Goal: Use online tool/utility: Utilize a website feature to perform a specific function

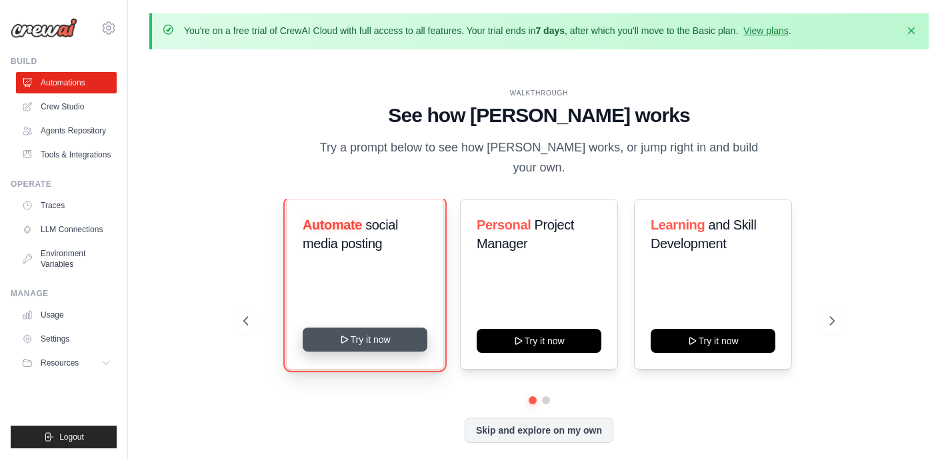
click at [375, 335] on button "Try it now" at bounding box center [365, 339] width 125 height 24
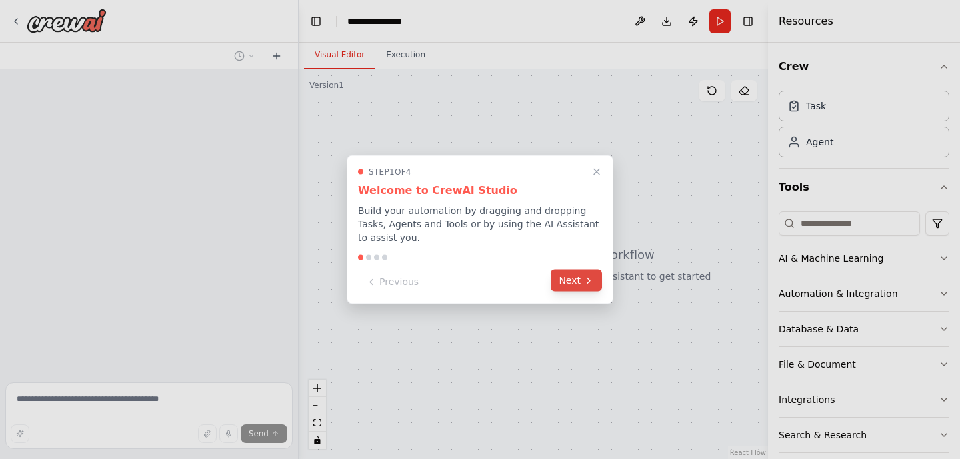
click at [567, 277] on button "Next" at bounding box center [576, 280] width 51 height 22
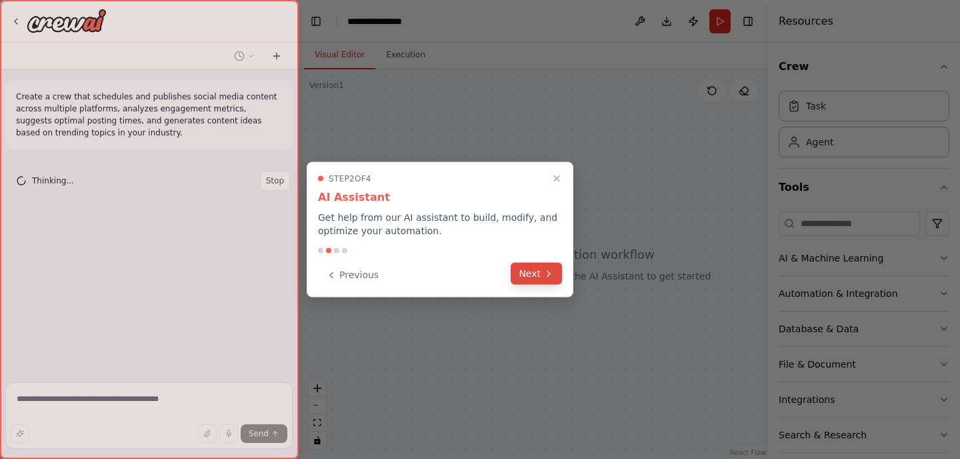
click at [557, 273] on button "Next" at bounding box center [536, 274] width 51 height 22
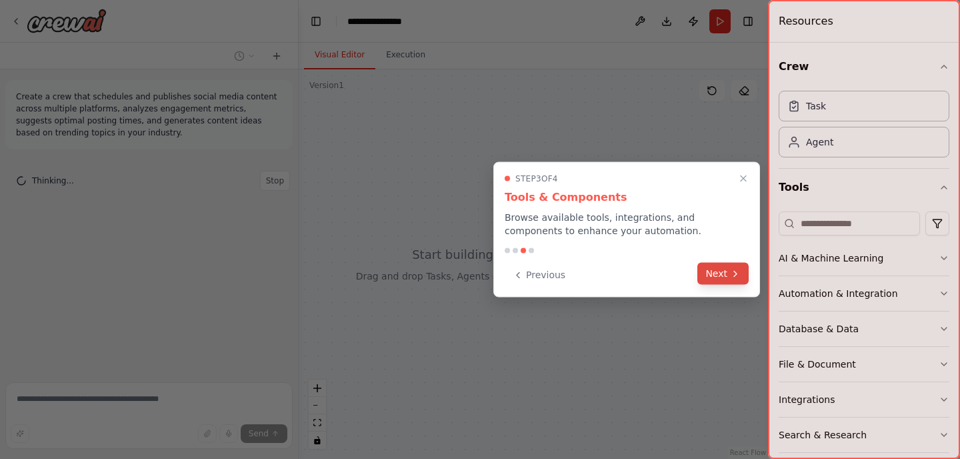
click at [714, 271] on button "Next" at bounding box center [722, 274] width 51 height 22
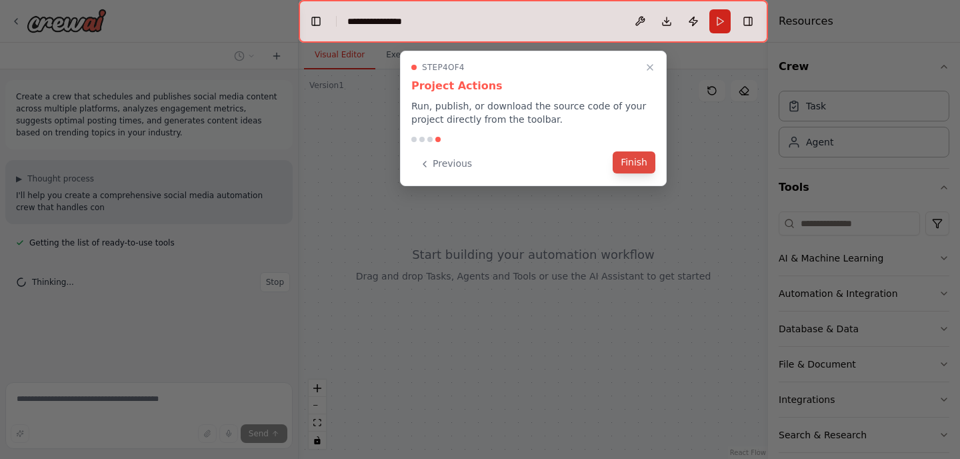
click at [644, 173] on div "Previous Finish" at bounding box center [533, 164] width 244 height 22
click at [637, 164] on button "Finish" at bounding box center [634, 162] width 43 height 22
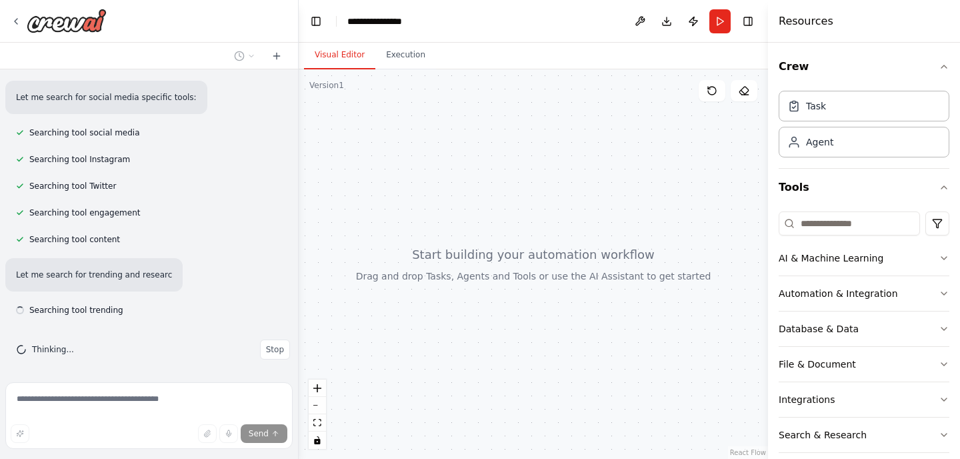
scroll to position [207, 0]
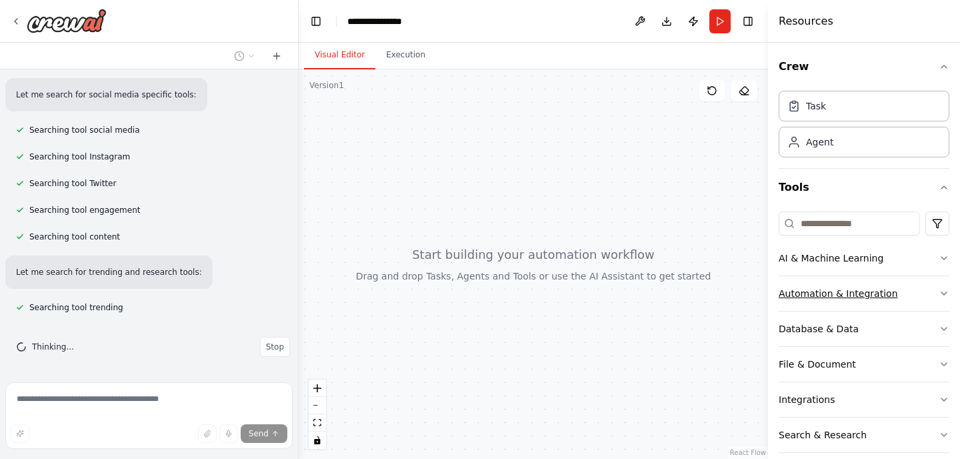
click at [868, 302] on button "Automation & Integration" at bounding box center [864, 293] width 171 height 35
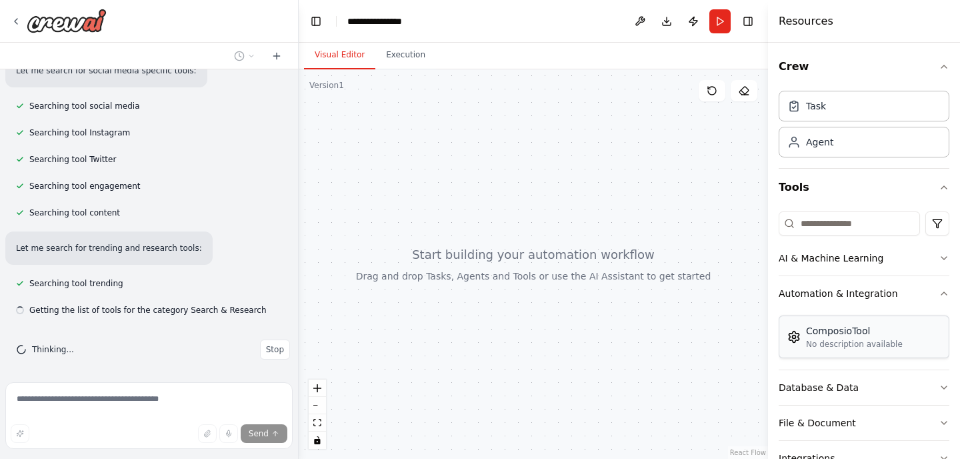
scroll to position [234, 0]
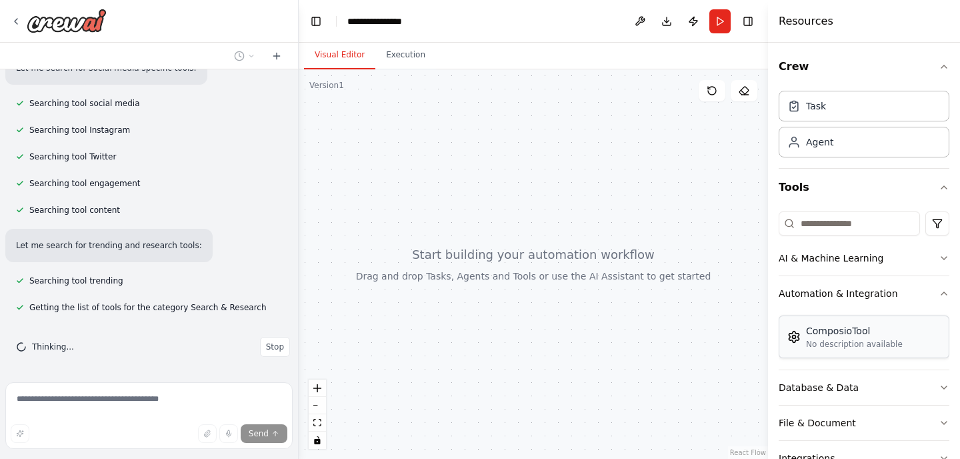
click at [876, 345] on div "No description available" at bounding box center [854, 344] width 97 height 11
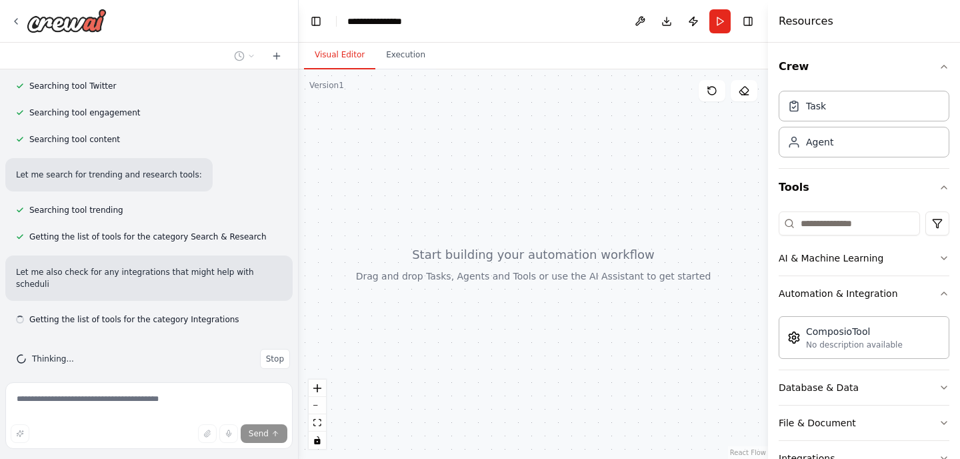
scroll to position [317, 0]
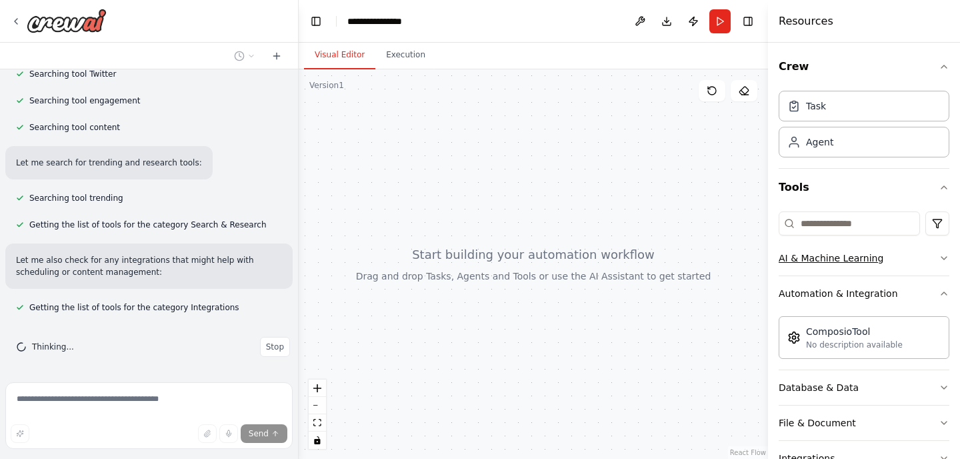
click at [847, 251] on div "AI & Machine Learning" at bounding box center [831, 257] width 105 height 13
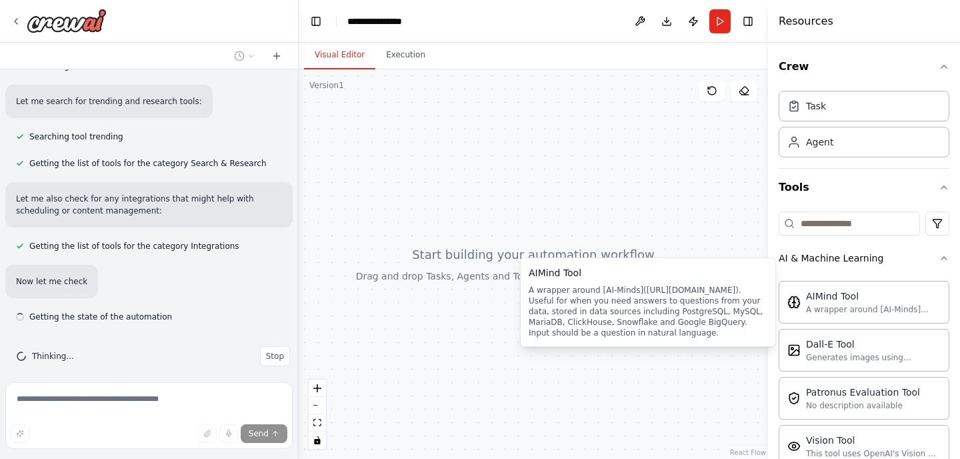
scroll to position [387, 0]
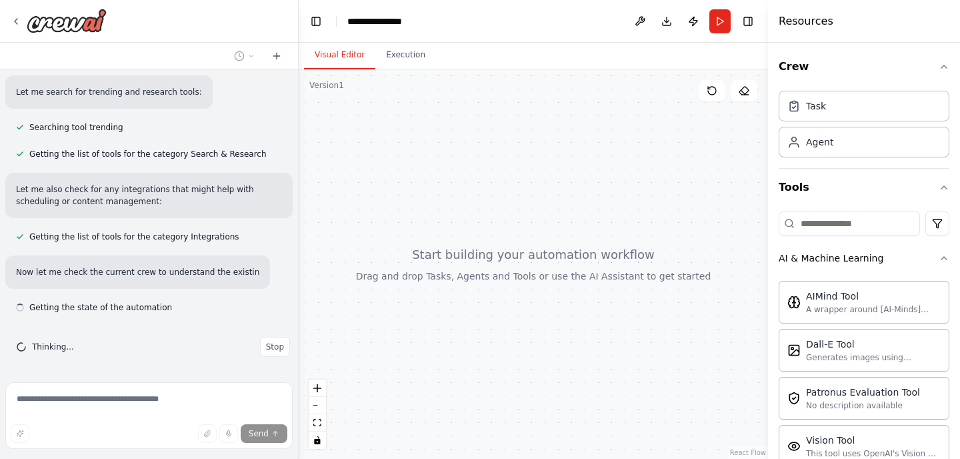
click at [549, 234] on div at bounding box center [533, 263] width 469 height 389
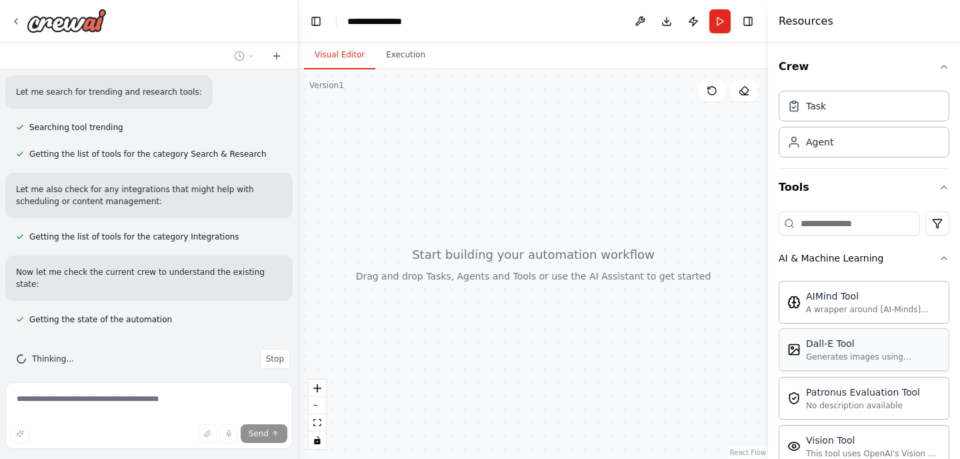
click at [853, 346] on div "Dall-E Tool" at bounding box center [873, 343] width 135 height 13
click at [851, 343] on div "Dall-E Tool" at bounding box center [873, 343] width 135 height 13
click at [833, 133] on div "Agent" at bounding box center [864, 141] width 171 height 31
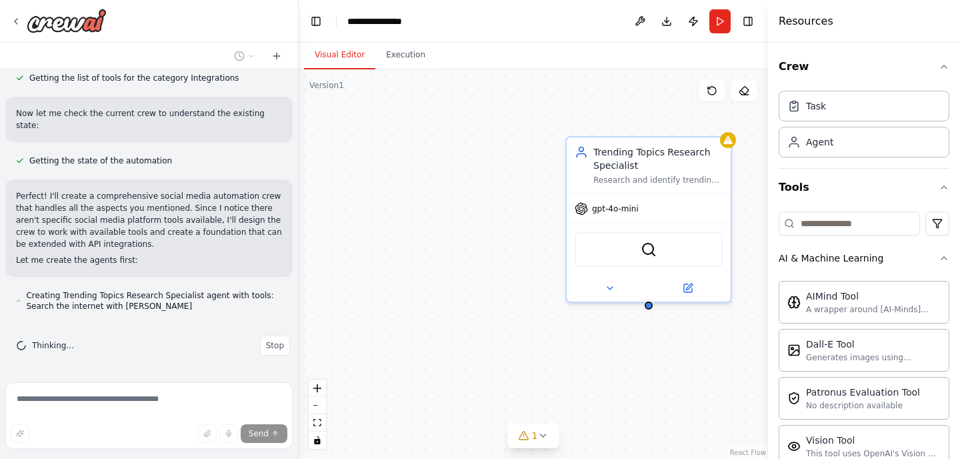
scroll to position [559, 0]
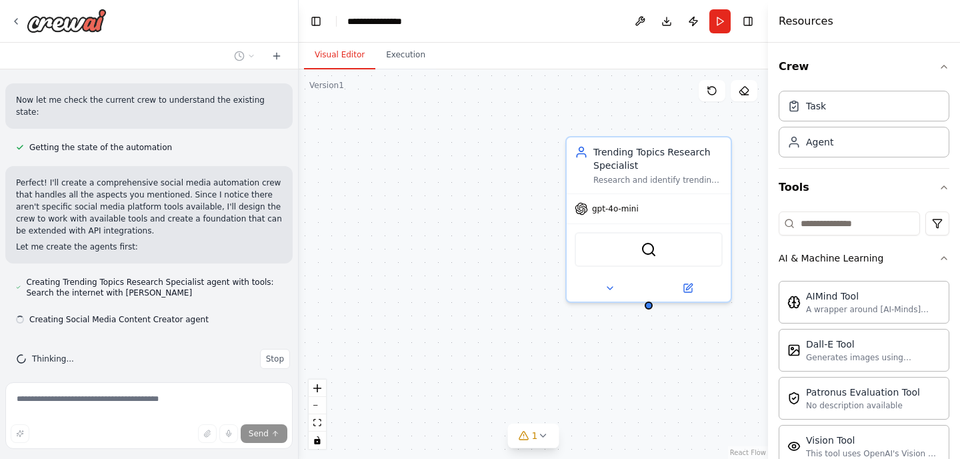
click at [481, 262] on div "Trending Topics Research Specialist Research and identify trending topics, hash…" at bounding box center [533, 263] width 469 height 389
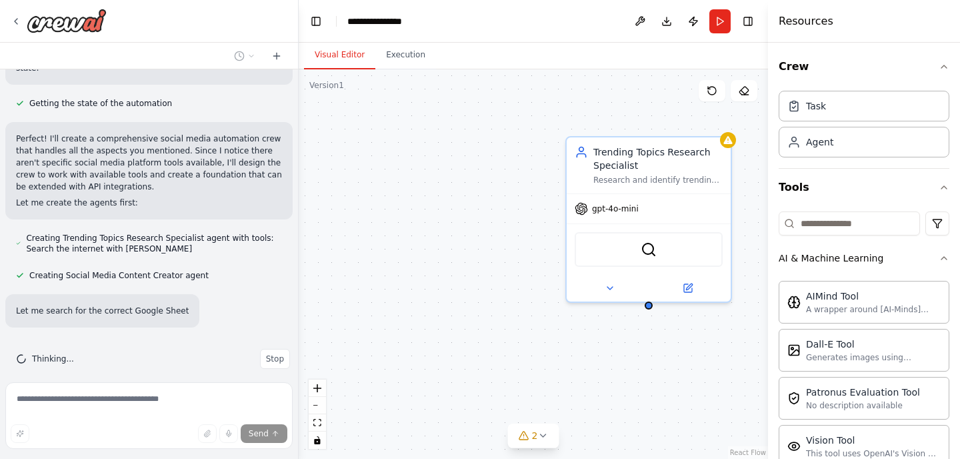
scroll to position [630, 0]
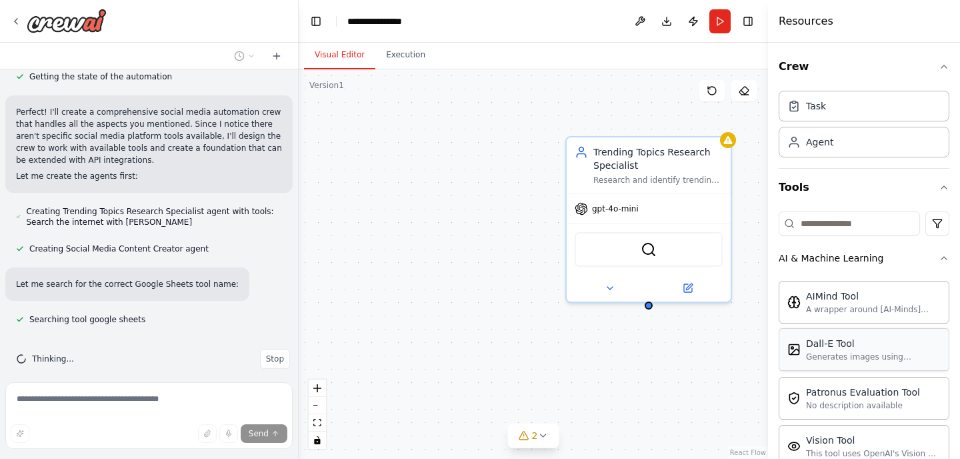
click at [848, 341] on div "Dall-E Tool" at bounding box center [873, 343] width 135 height 13
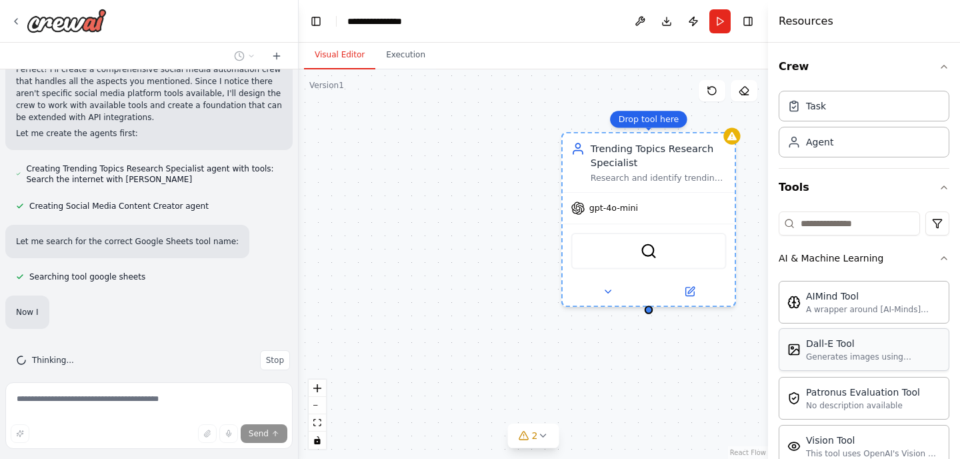
scroll to position [674, 0]
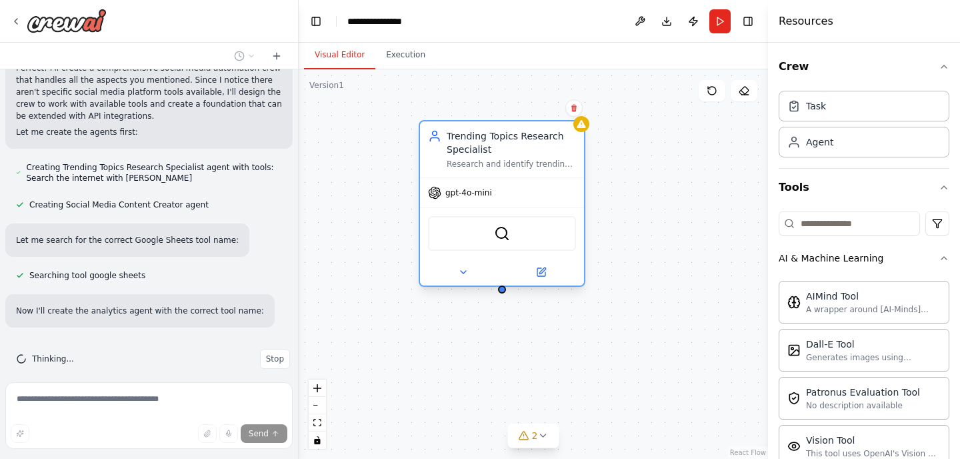
drag, startPoint x: 648, startPoint y: 275, endPoint x: 505, endPoint y: 263, distance: 143.2
click at [505, 263] on div at bounding box center [502, 272] width 164 height 27
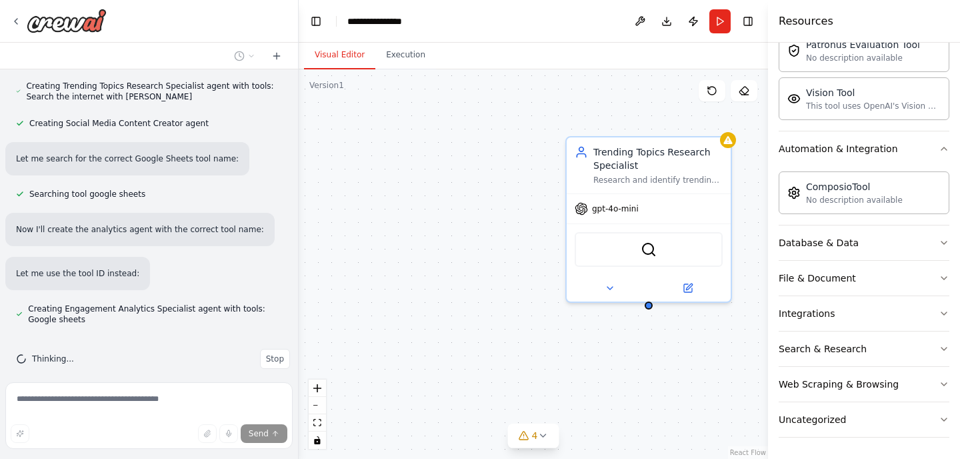
scroll to position [347, 0]
click at [940, 305] on div "Crew Task Agent Tools AI & Machine Learning AIMind Tool A wrapper around [AI-Mi…" at bounding box center [864, 251] width 192 height 416
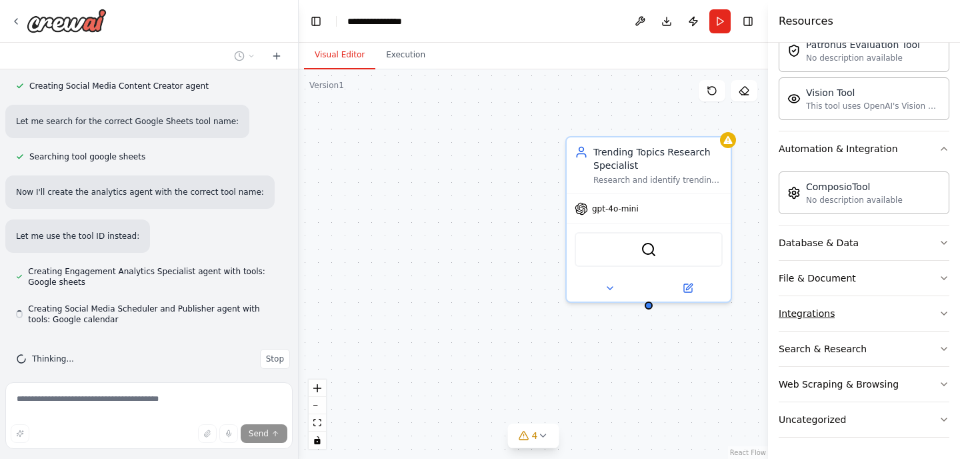
click at [928, 313] on button "Integrations" at bounding box center [864, 313] width 171 height 35
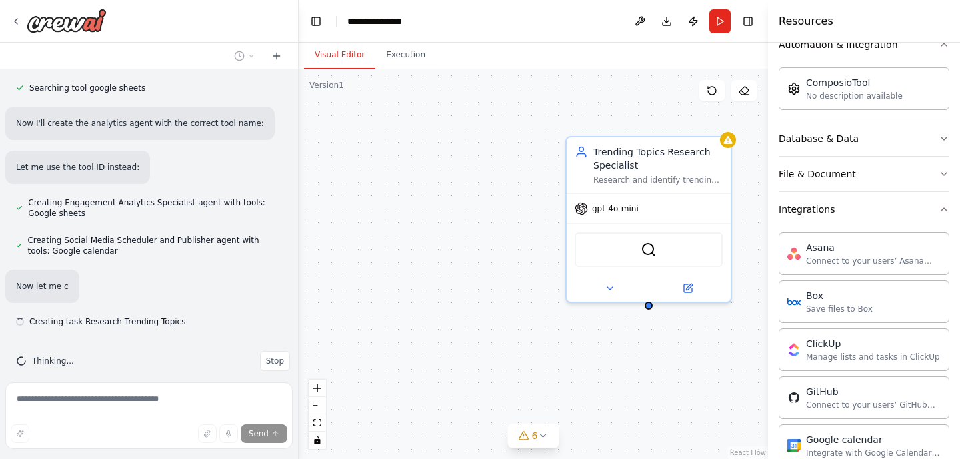
scroll to position [863, 0]
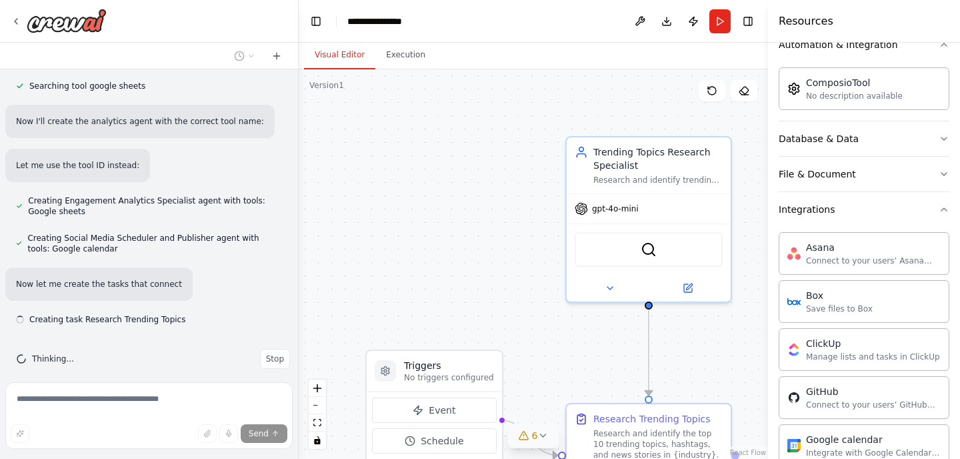
click at [542, 445] on button "6" at bounding box center [533, 435] width 51 height 25
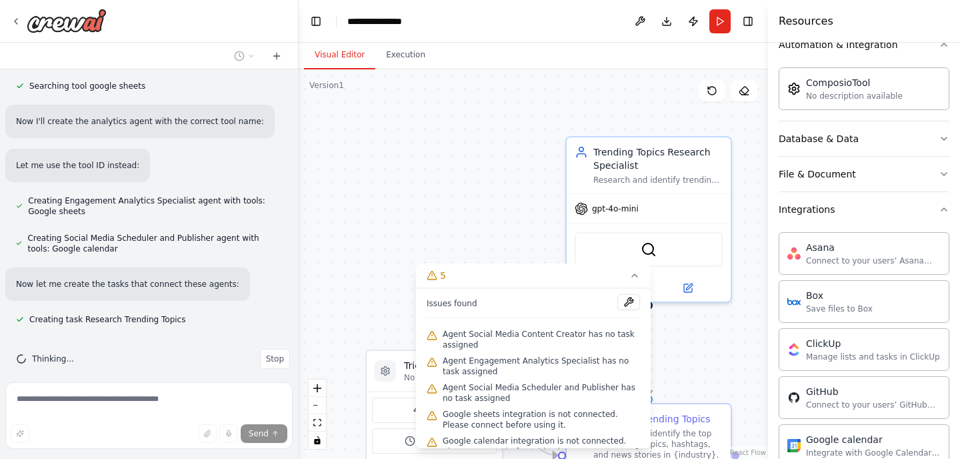
click at [729, 349] on div ".deletable-edge-delete-btn { width: 20px; height: 20px; border: 0px solid #ffff…" at bounding box center [533, 263] width 469 height 389
click at [719, 357] on div ".deletable-edge-delete-btn { width: 20px; height: 20px; border: 0px solid #ffff…" at bounding box center [533, 263] width 469 height 389
click at [631, 277] on icon at bounding box center [634, 275] width 11 height 11
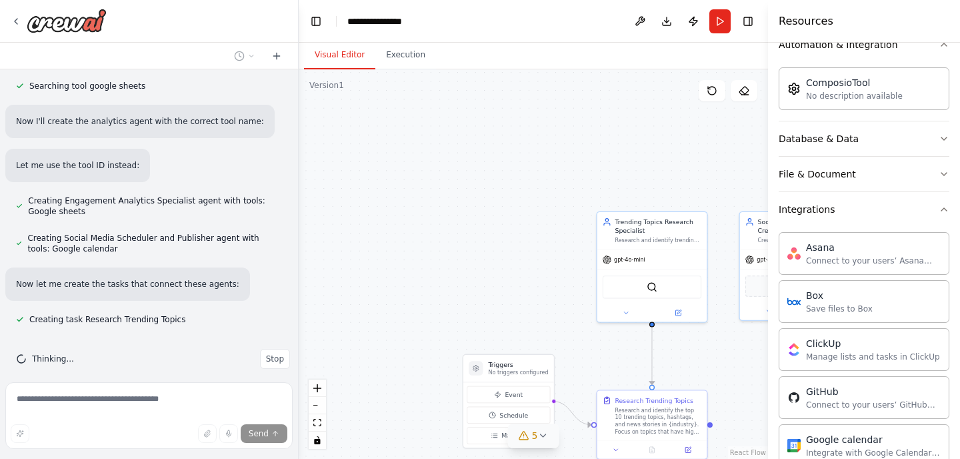
scroll to position [890, 0]
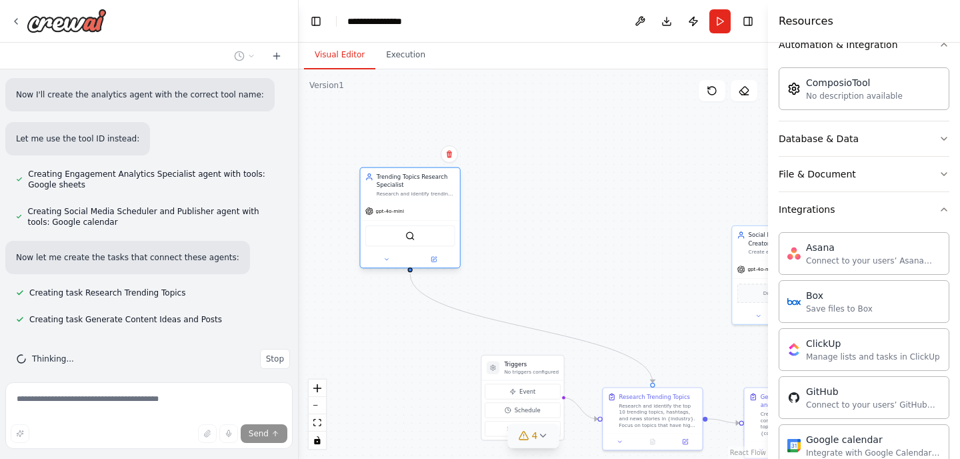
drag, startPoint x: 632, startPoint y: 240, endPoint x: 391, endPoint y: 182, distance: 248.2
click at [391, 182] on div "Trending Topics Research Specialist" at bounding box center [416, 181] width 79 height 16
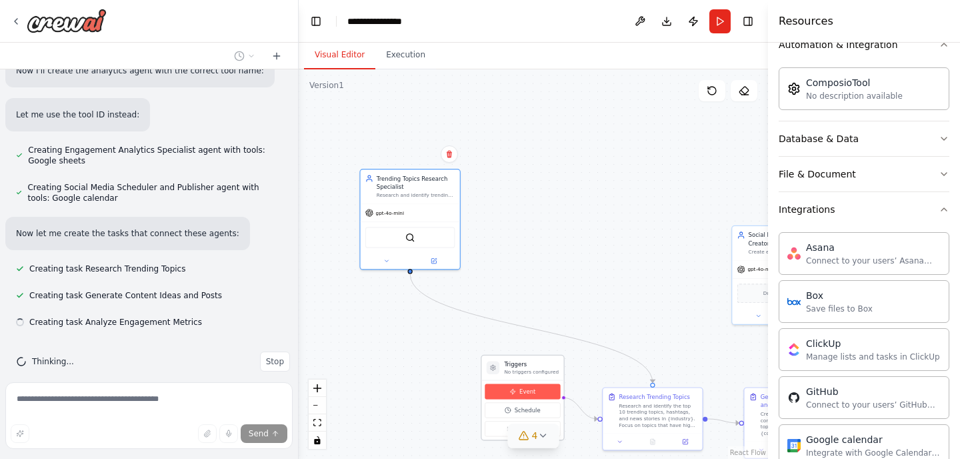
scroll to position [917, 0]
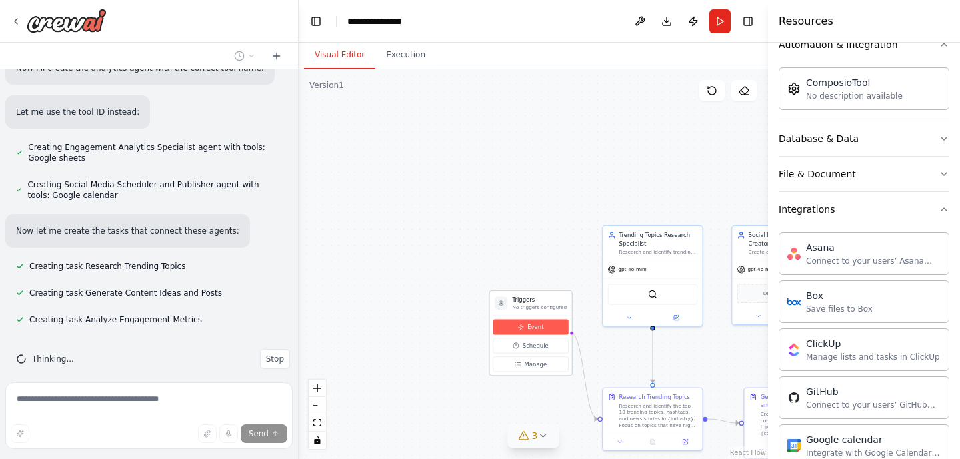
drag, startPoint x: 528, startPoint y: 398, endPoint x: 537, endPoint y: 333, distance: 65.2
click at [537, 333] on button "Event" at bounding box center [530, 326] width 75 height 15
click at [565, 212] on div ".deletable-edge-delete-btn { width: 20px; height: 20px; border: 0px solid #ffff…" at bounding box center [533, 263] width 469 height 389
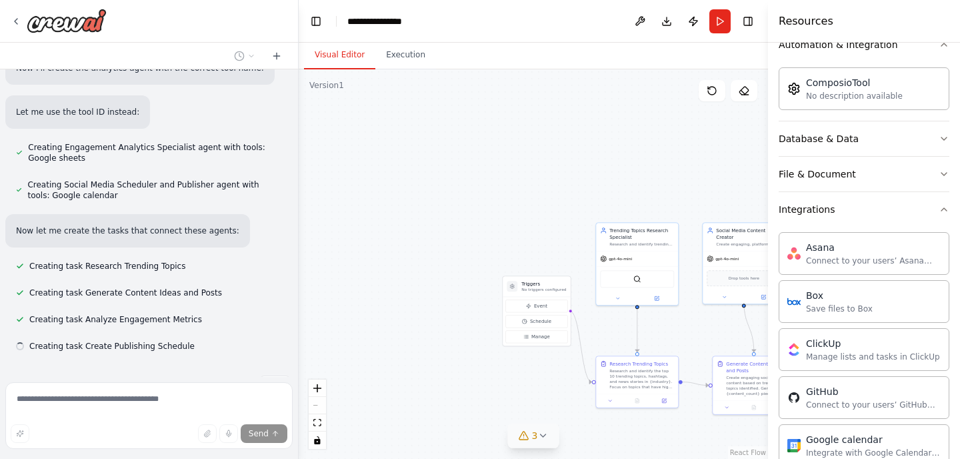
scroll to position [943, 0]
